Goal: Download file/media

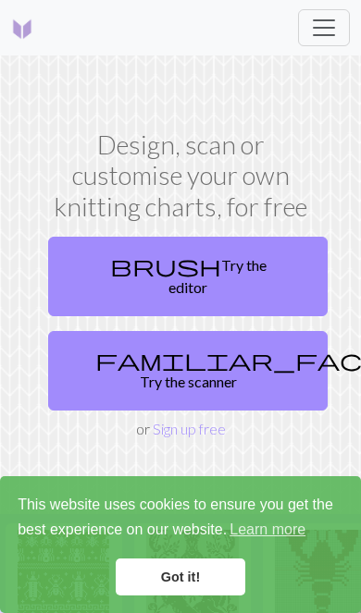
click at [330, 25] on span "Toggle navigation" at bounding box center [324, 28] width 28 height 28
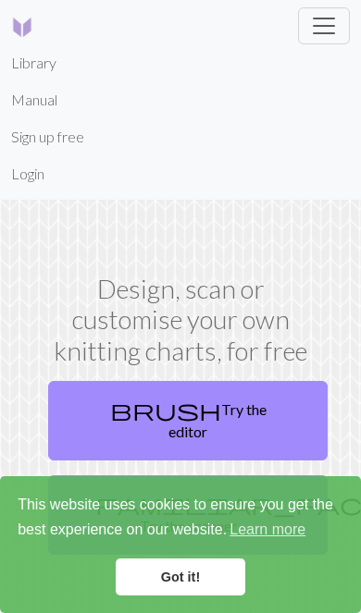
click at [43, 172] on link "Login" at bounding box center [27, 173] width 33 height 37
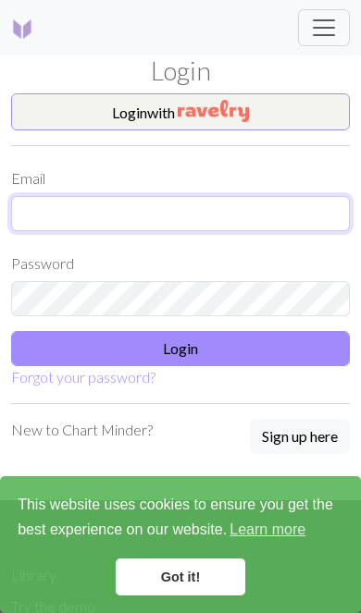
click at [205, 229] on input "text" at bounding box center [180, 213] width 339 height 35
type input "[EMAIL_ADDRESS][DOMAIN_NAME]"
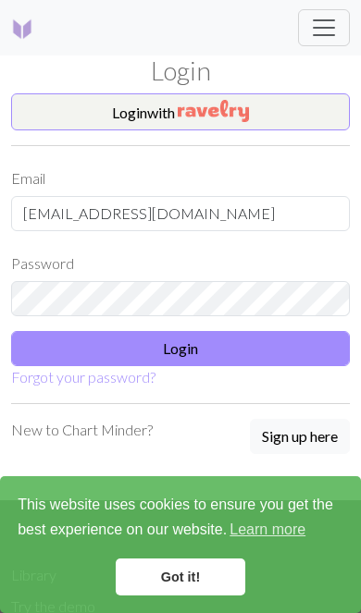
click at [325, 347] on button "Login" at bounding box center [180, 348] width 339 height 35
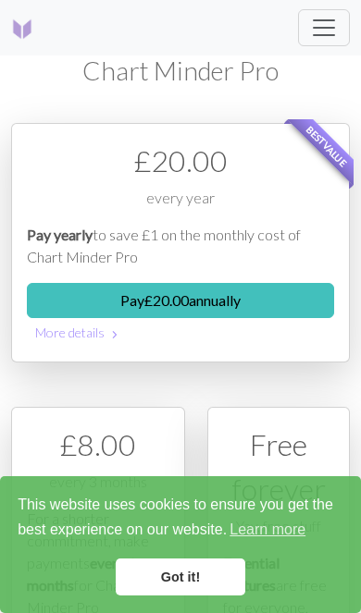
click at [327, 31] on span "Toggle navigation" at bounding box center [324, 28] width 28 height 28
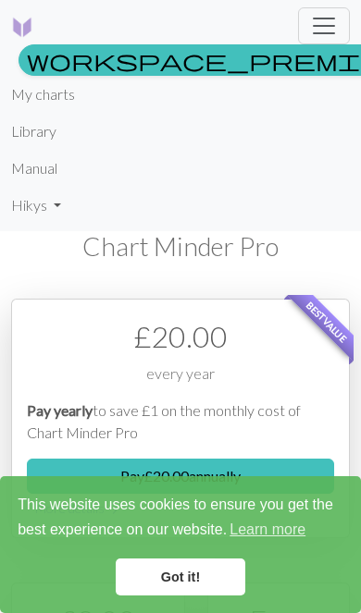
click at [68, 102] on link "My charts" at bounding box center [43, 94] width 64 height 37
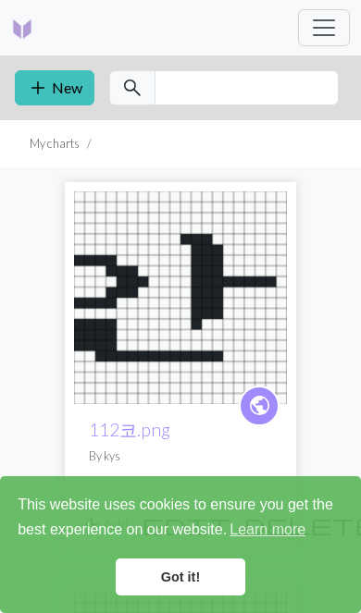
click at [209, 298] on img at bounding box center [180, 298] width 213 height 213
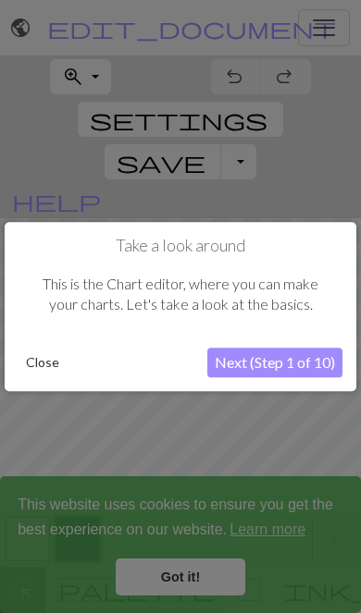
click at [39, 363] on button "Close" at bounding box center [43, 363] width 48 height 28
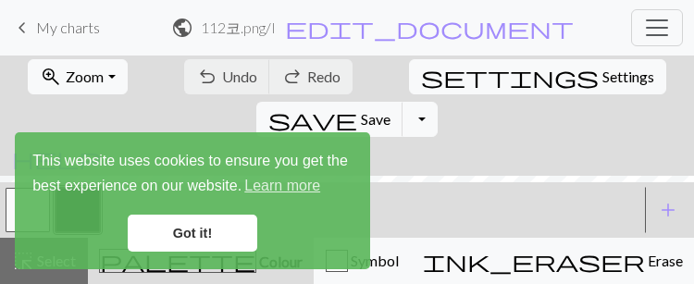
click at [166, 230] on link "Got it!" at bounding box center [193, 233] width 130 height 37
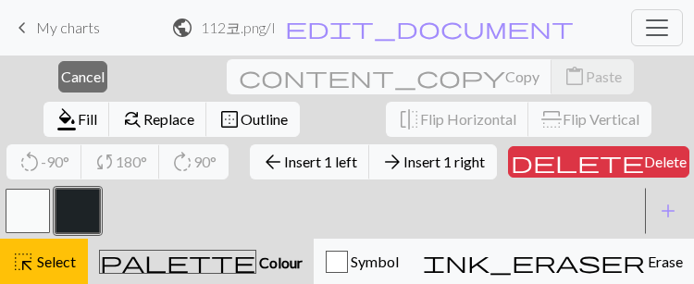
click at [61, 72] on span "Cancel" at bounding box center [82, 77] width 43 height 18
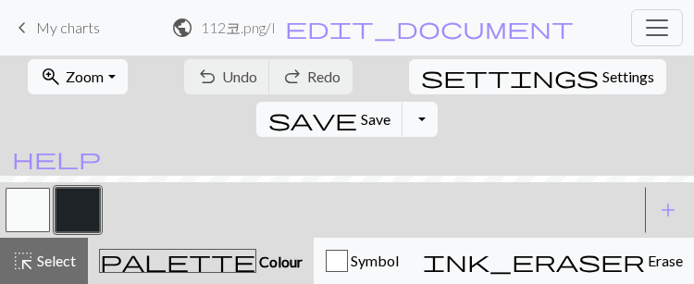
click at [66, 74] on span "Zoom" at bounding box center [85, 77] width 38 height 18
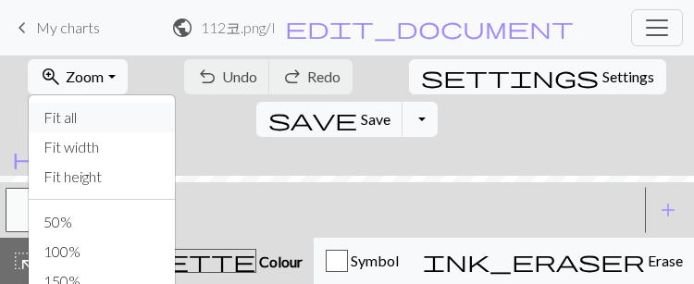
click at [43, 111] on button "Fit all" at bounding box center [102, 118] width 146 height 30
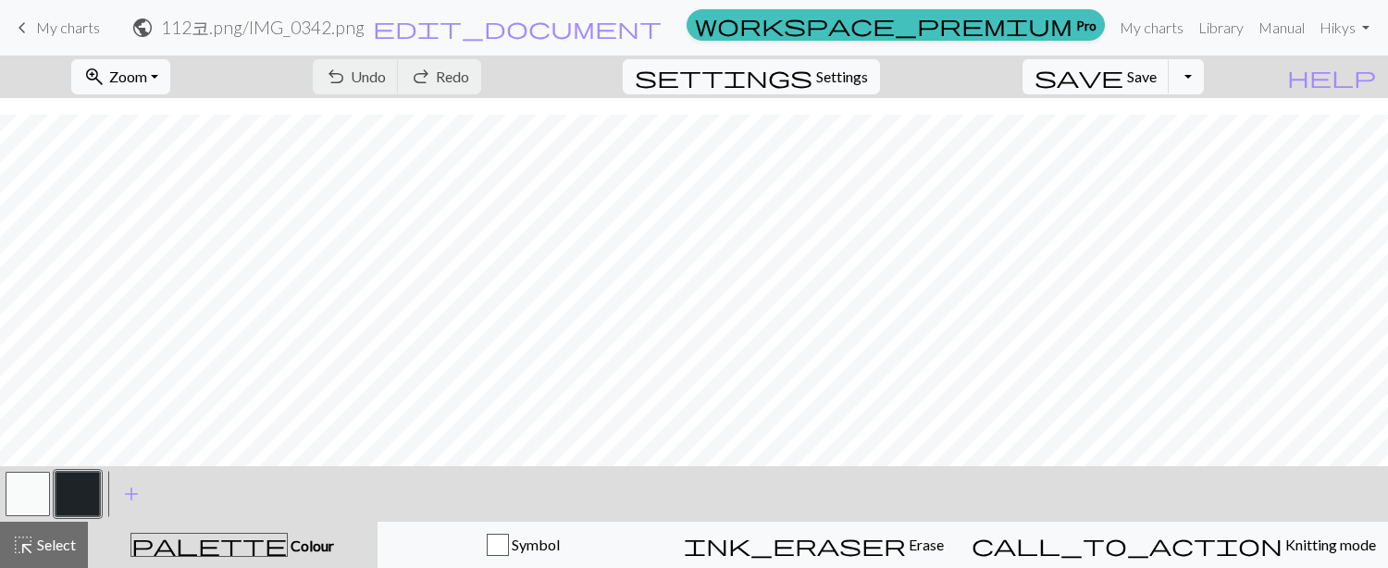
scroll to position [181, 0]
click at [360, 68] on button "Toggle Dropdown" at bounding box center [1186, 76] width 35 height 35
click at [360, 152] on button "save_alt Download" at bounding box center [1049, 147] width 305 height 30
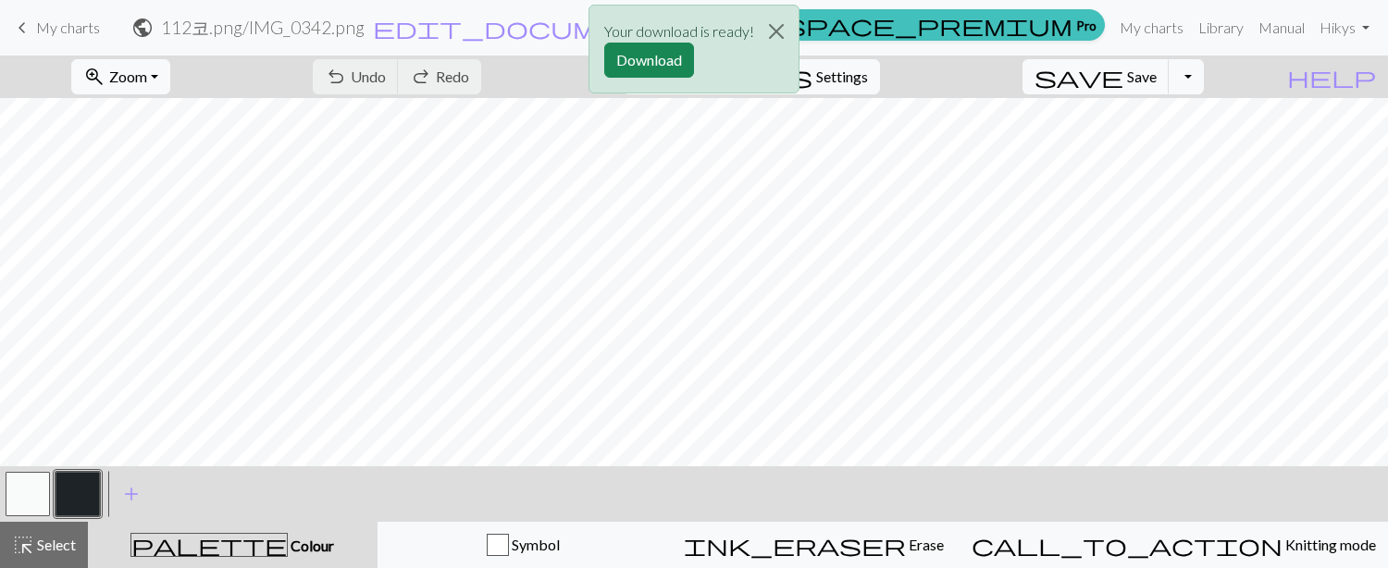
click at [360, 61] on button "Download" at bounding box center [649, 60] width 90 height 35
